Goal: Information Seeking & Learning: Understand process/instructions

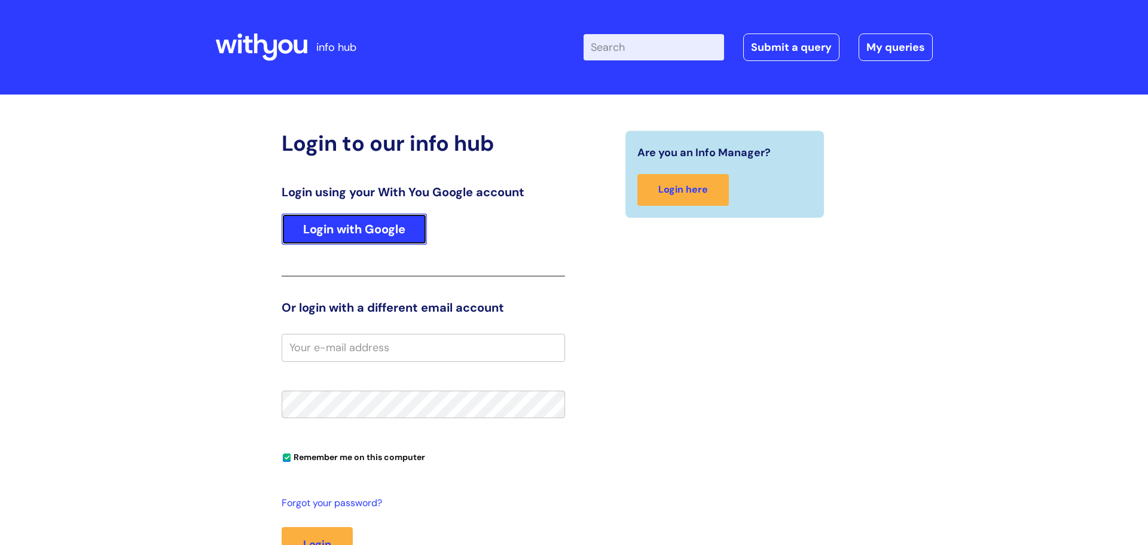
click at [347, 237] on link "Login with Google" at bounding box center [354, 228] width 145 height 31
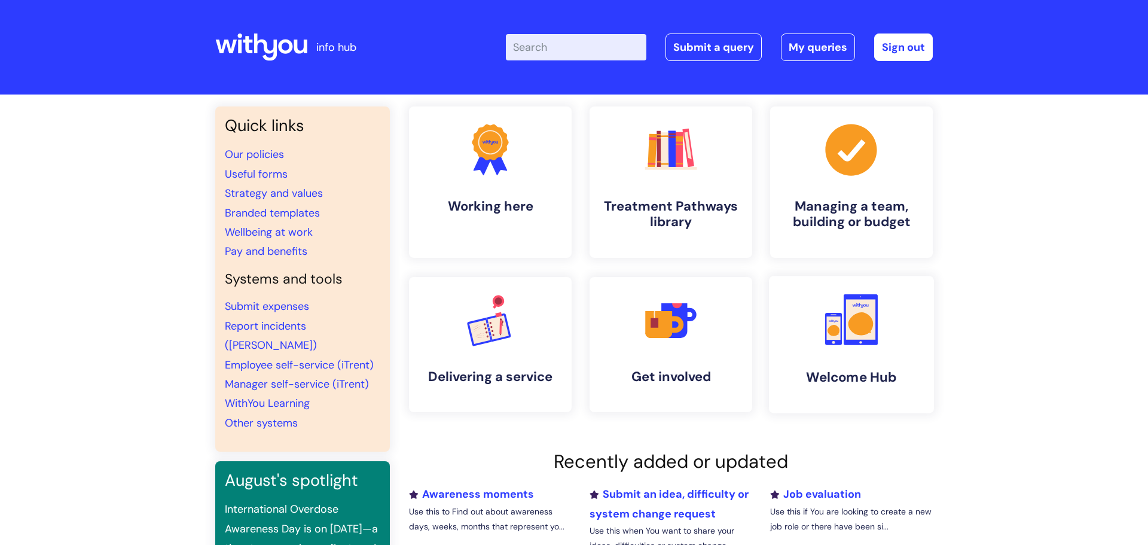
click at [836, 325] on icon at bounding box center [833, 330] width 12 height 11
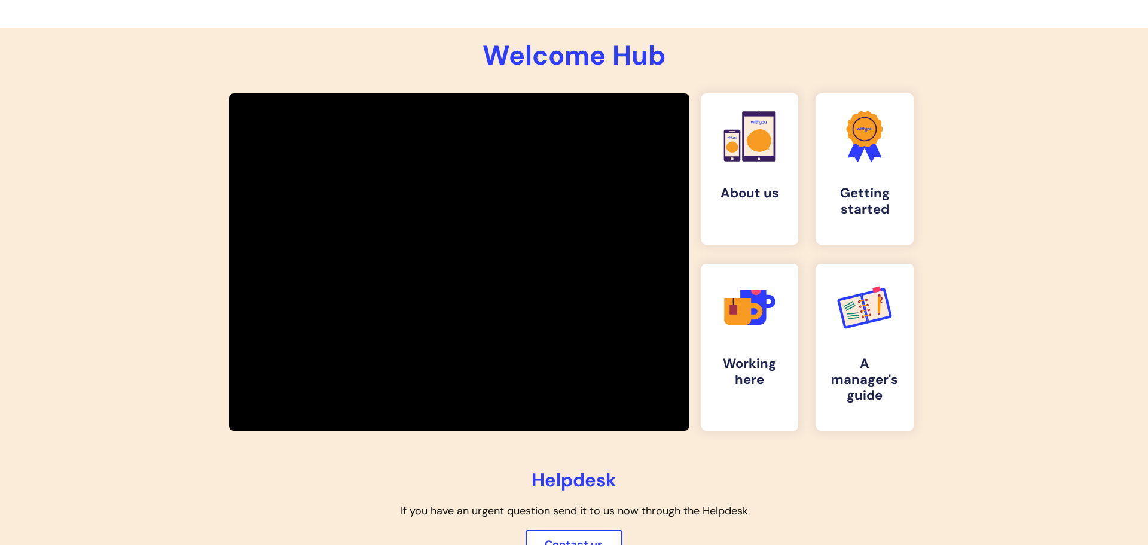
scroll to position [151, 0]
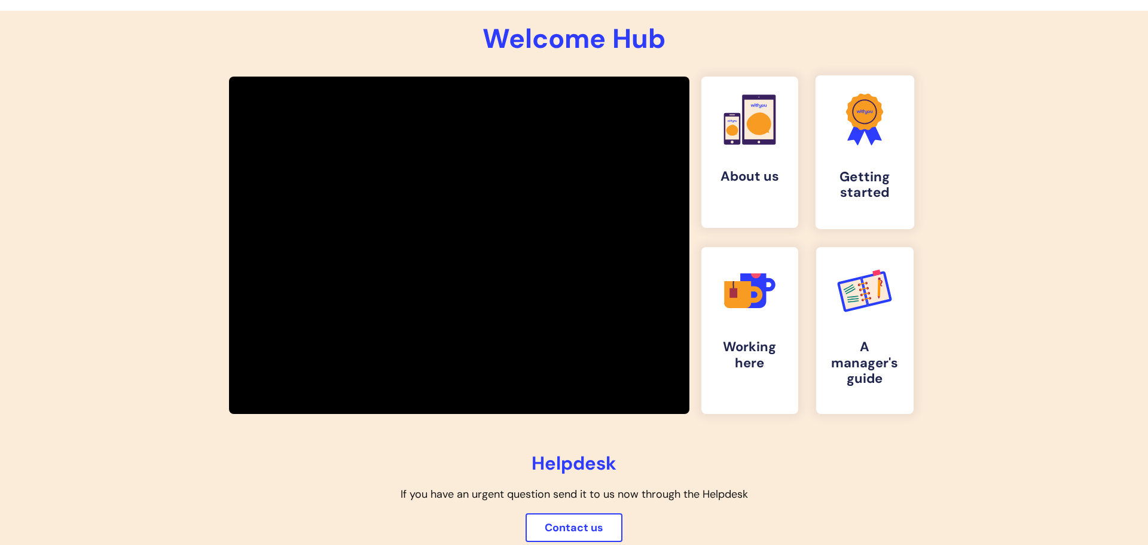
click at [862, 187] on h4 "Getting started" at bounding box center [864, 185] width 79 height 32
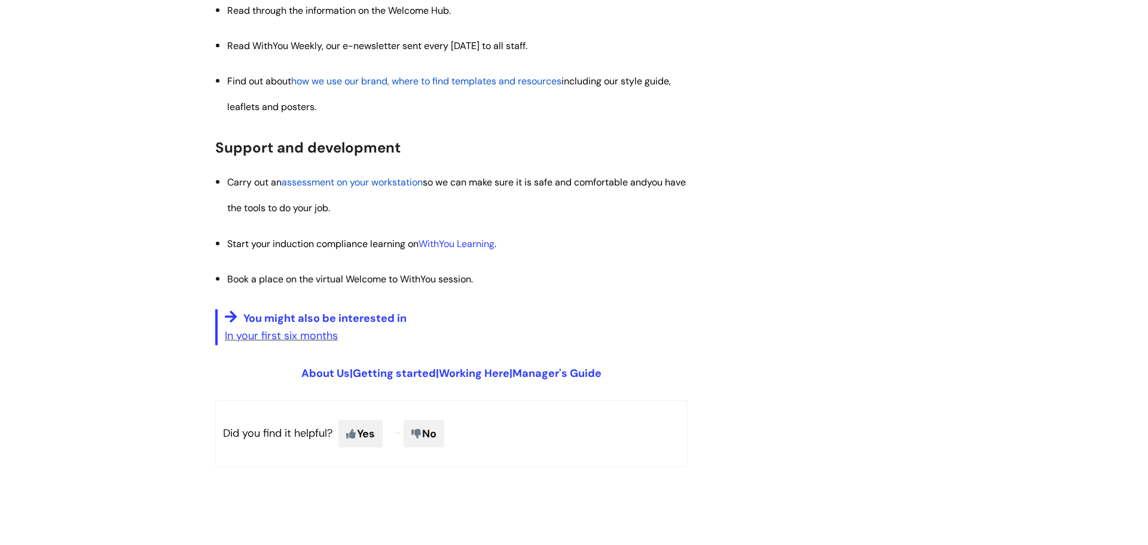
scroll to position [1323, 0]
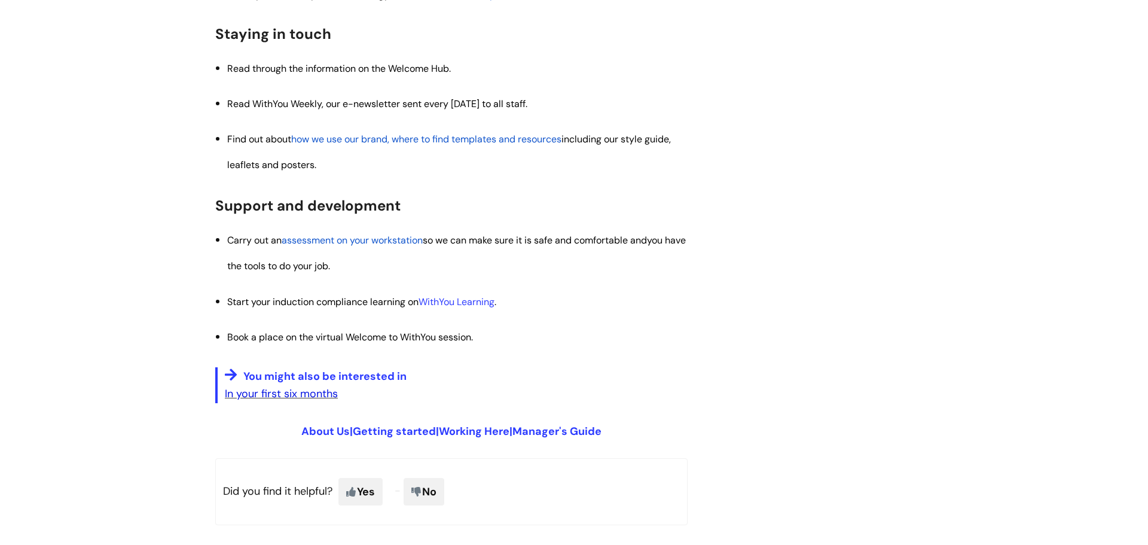
click at [236, 393] on link "In your first six months" at bounding box center [281, 393] width 113 height 14
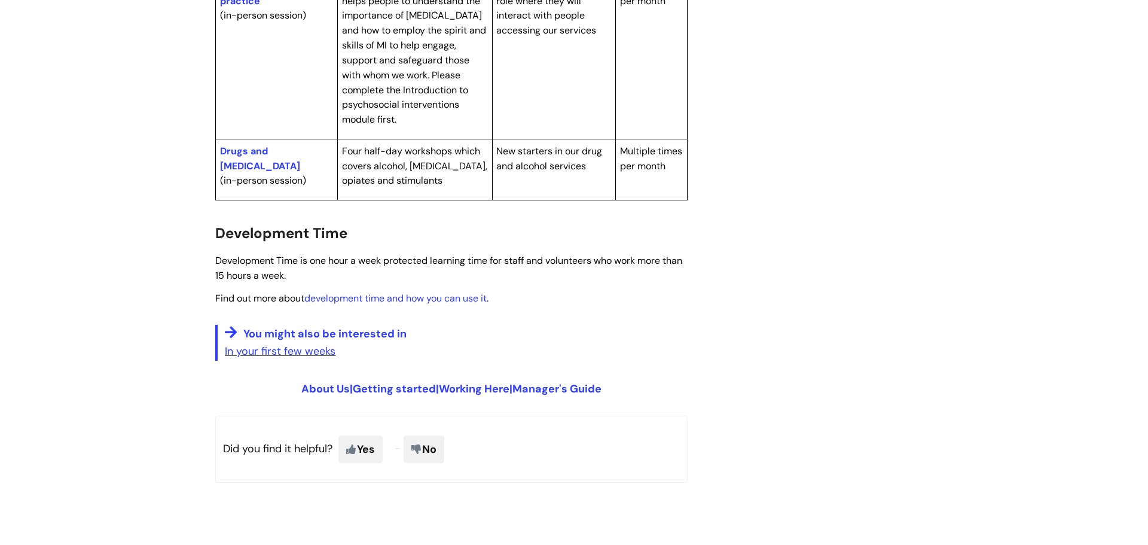
scroll to position [810, 0]
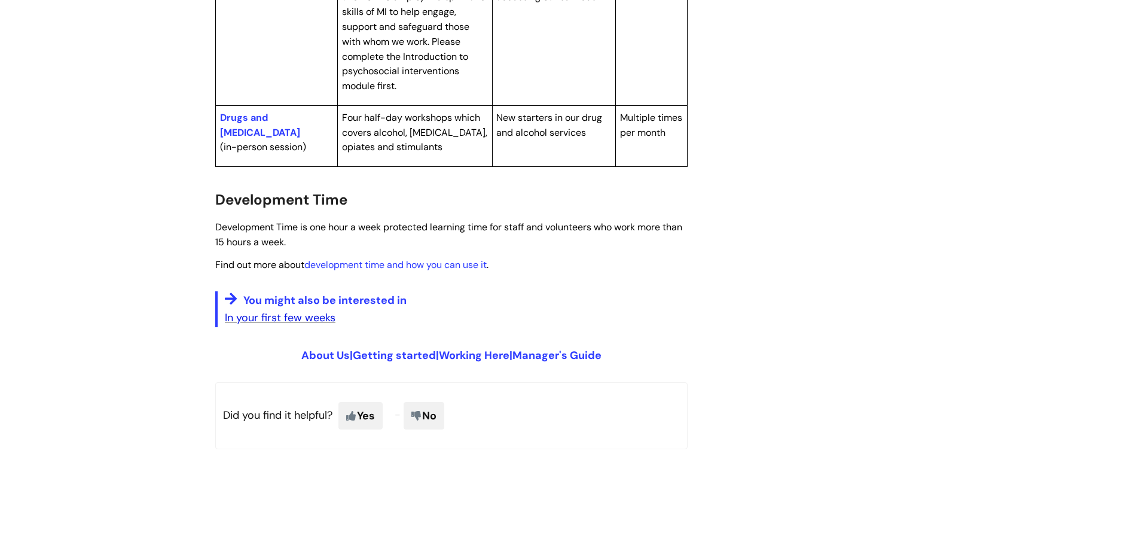
click at [271, 310] on link "In your first few weeks" at bounding box center [280, 317] width 111 height 14
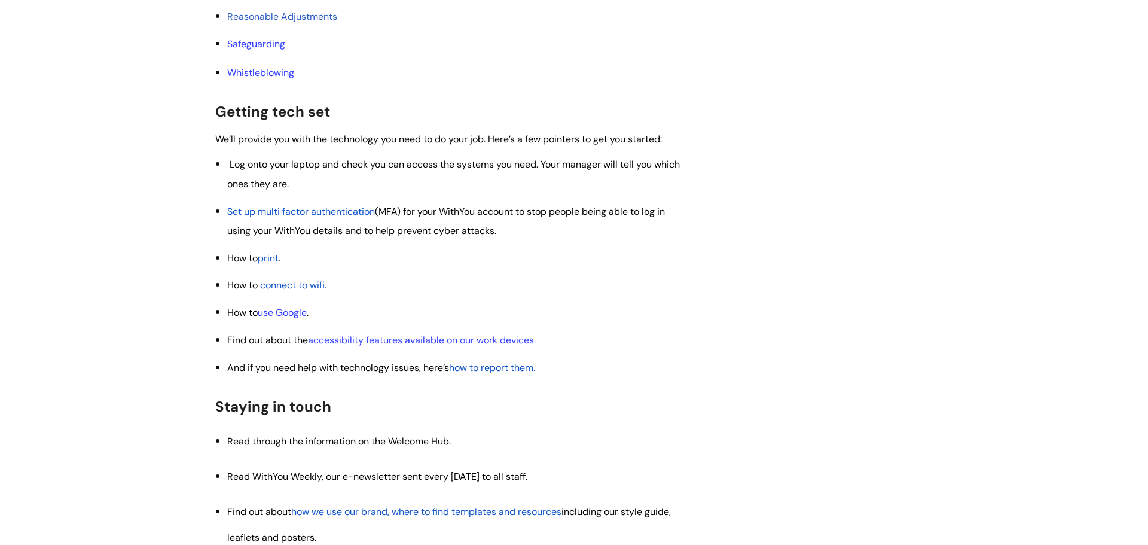
scroll to position [984, 0]
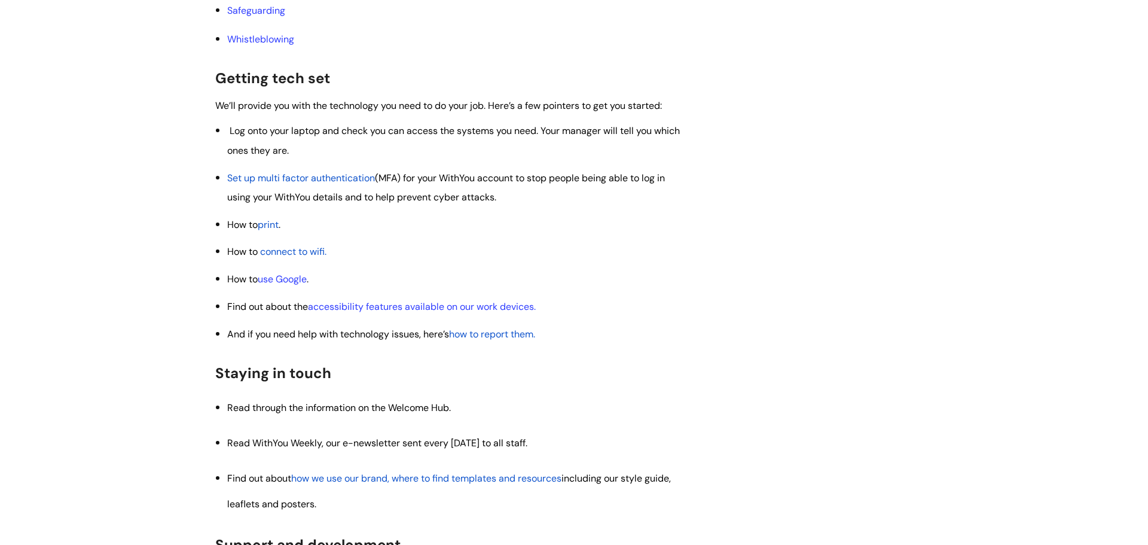
click at [299, 256] on span "connect to wifi" at bounding box center [292, 251] width 65 height 13
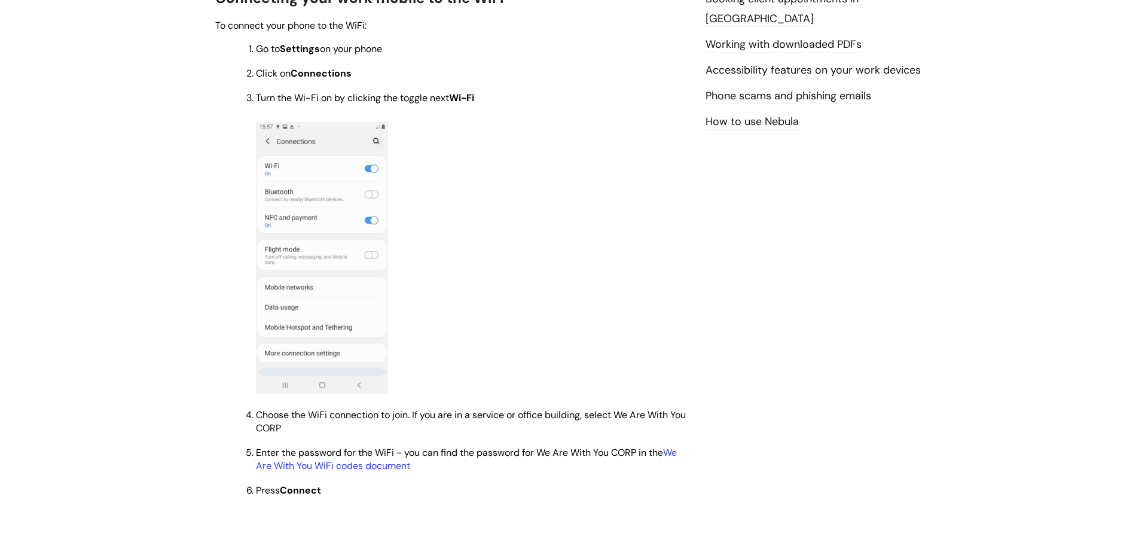
scroll to position [820, 0]
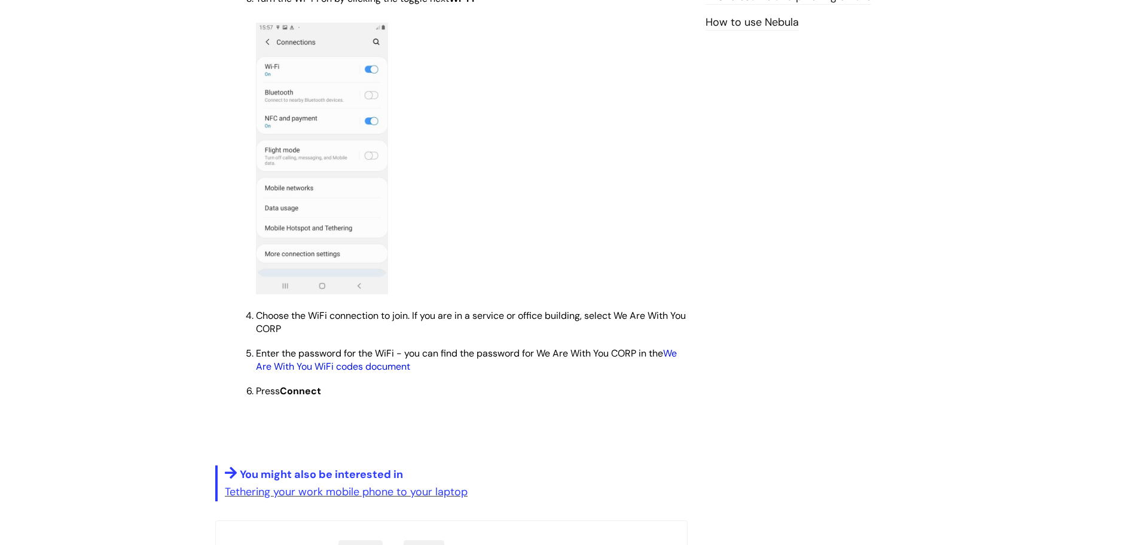
click at [351, 368] on link "We Are With You WiFi codes document" at bounding box center [466, 360] width 421 height 26
